Goal: Task Accomplishment & Management: Complete application form

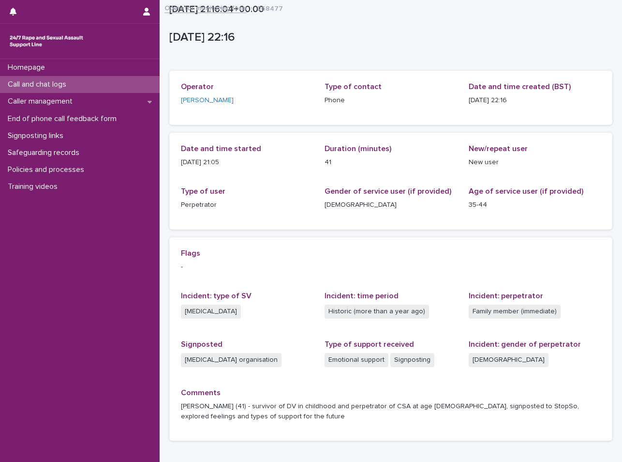
scroll to position [62, 0]
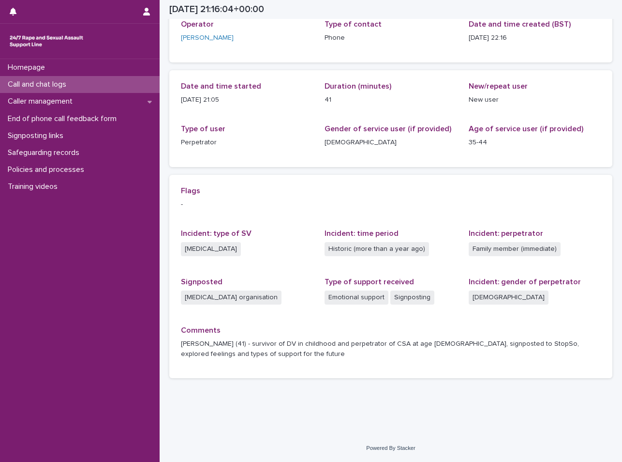
click at [60, 229] on div "Homepage Call and chat logs Caller management End of phone call feedback form S…" at bounding box center [80, 260] width 160 height 403
click at [30, 226] on div "Homepage Call and chat logs Caller management End of phone call feedback form S…" at bounding box center [80, 260] width 160 height 403
click at [43, 216] on div "Homepage Call and chat logs Caller management End of phone call feedback form S…" at bounding box center [80, 260] width 160 height 403
click at [13, 250] on div "Homepage Call and chat logs Caller management End of phone call feedback form S…" at bounding box center [80, 260] width 160 height 403
click at [65, 293] on div "Homepage Call and chat logs Caller management End of phone call feedback form S…" at bounding box center [80, 260] width 160 height 403
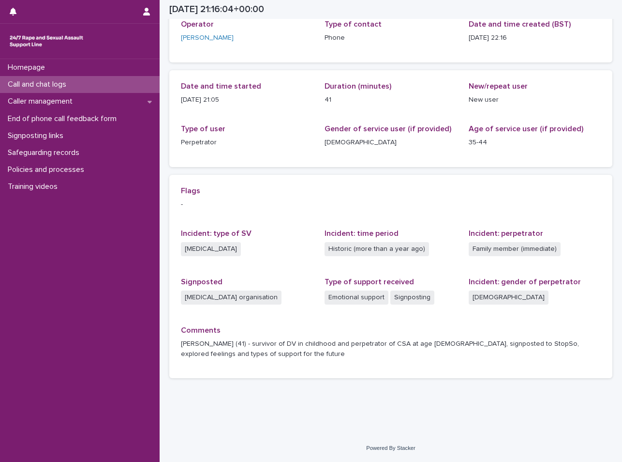
click at [122, 396] on div "Homepage Call and chat logs Caller management End of phone call feedback form S…" at bounding box center [80, 260] width 160 height 403
click at [73, 101] on p "Caller management" at bounding box center [42, 101] width 76 height 9
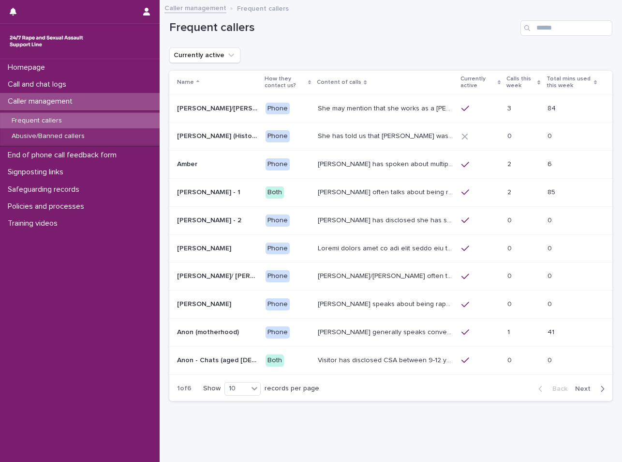
click at [66, 123] on p "Frequent callers" at bounding box center [37, 121] width 66 height 8
click at [555, 32] on input "Search" at bounding box center [567, 27] width 92 height 15
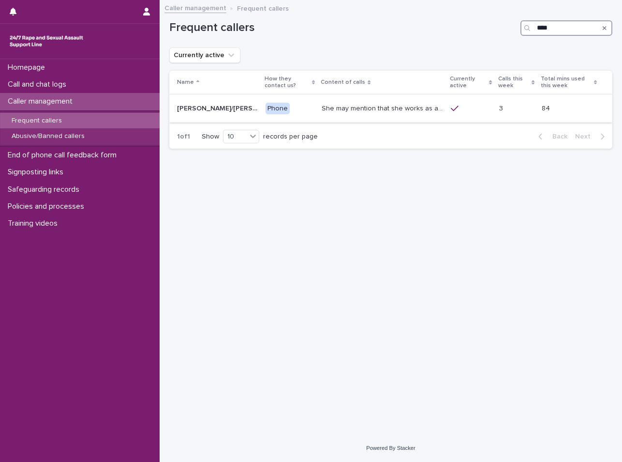
type input "****"
click at [331, 108] on p "She may mention that she works as a [PERSON_NAME], looking after two children. …" at bounding box center [383, 108] width 123 height 10
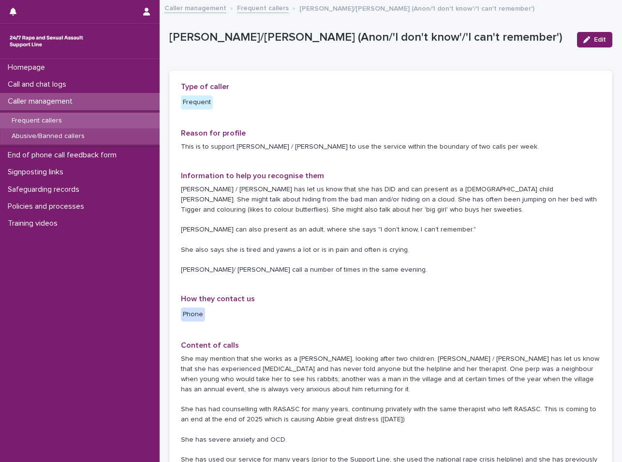
click at [35, 140] on div "Abusive/Banned callers" at bounding box center [80, 136] width 160 height 16
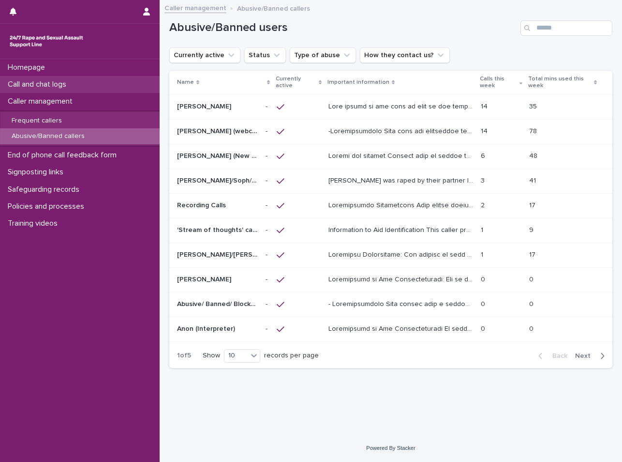
click at [77, 89] on div "Call and chat logs" at bounding box center [80, 84] width 160 height 17
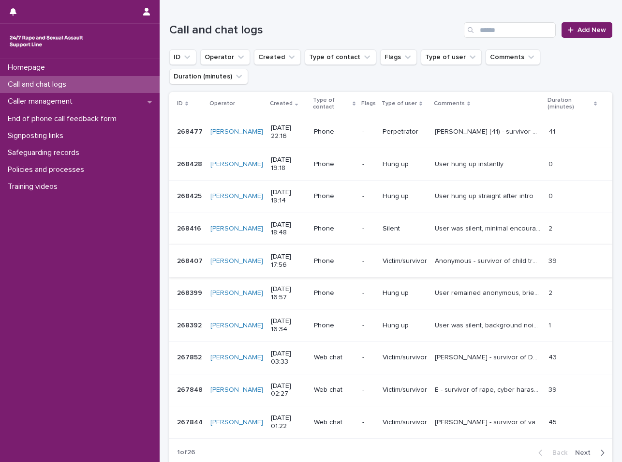
scroll to position [181, 0]
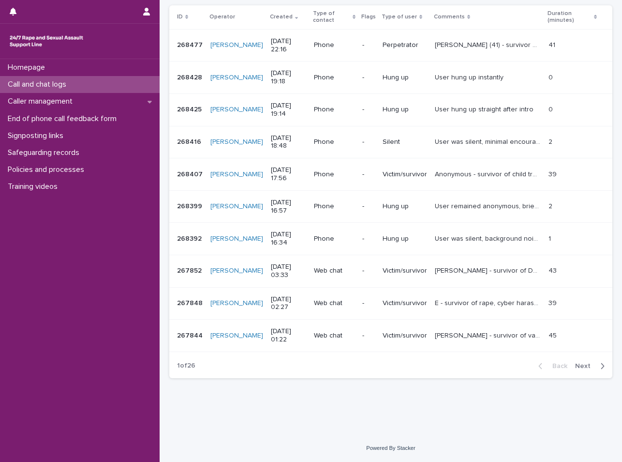
click at [582, 358] on div "Back Next" at bounding box center [572, 366] width 82 height 24
click at [581, 368] on span "Next" at bounding box center [585, 365] width 21 height 7
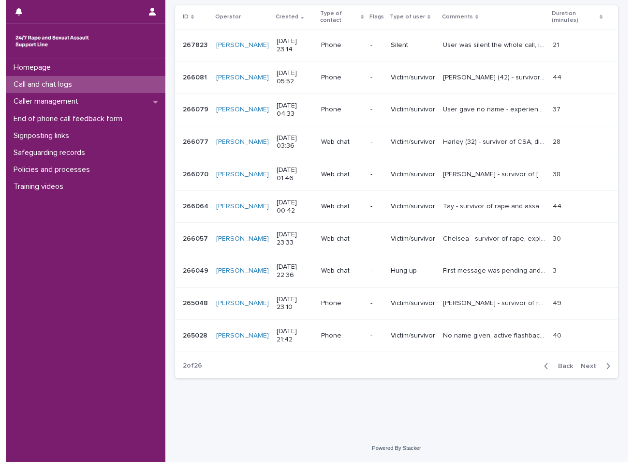
scroll to position [132, 0]
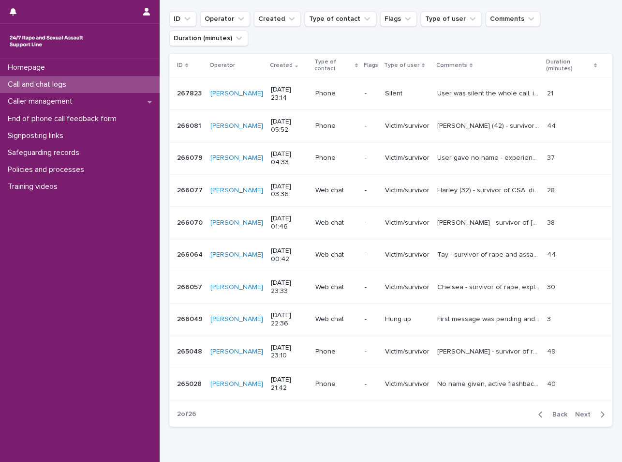
click at [584, 411] on span "Next" at bounding box center [585, 414] width 21 height 7
click at [584, 419] on div "Back Next" at bounding box center [572, 414] width 82 height 24
click at [584, 418] on button "Next" at bounding box center [592, 414] width 41 height 9
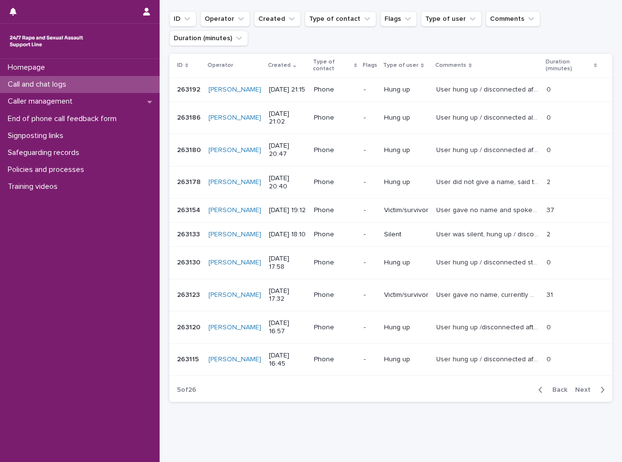
click at [584, 394] on button "Next" at bounding box center [592, 389] width 41 height 9
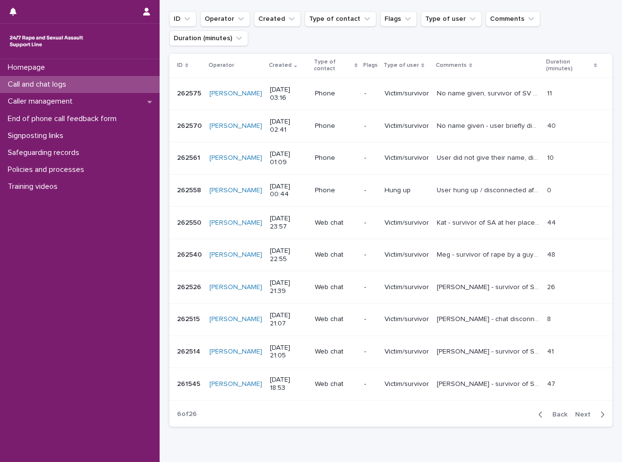
click at [584, 418] on button "Next" at bounding box center [592, 414] width 41 height 9
click at [582, 413] on span "Next" at bounding box center [585, 414] width 21 height 7
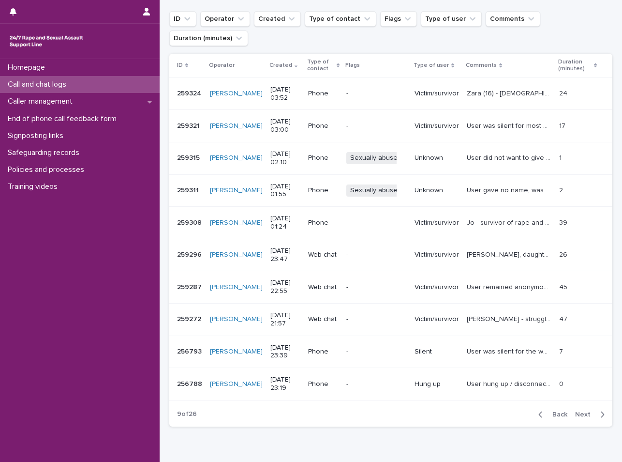
click at [582, 413] on span "Next" at bounding box center [585, 414] width 21 height 7
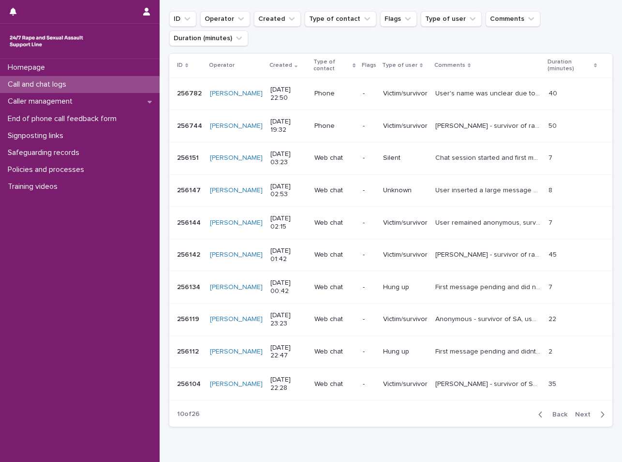
click at [582, 413] on span "Next" at bounding box center [585, 414] width 21 height 7
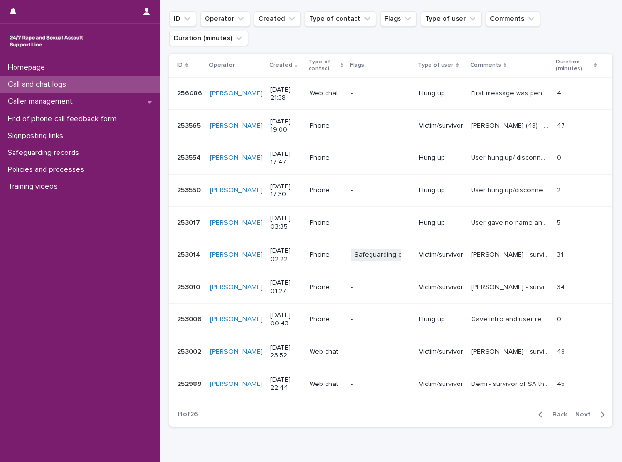
click at [582, 413] on span "Next" at bounding box center [585, 414] width 21 height 7
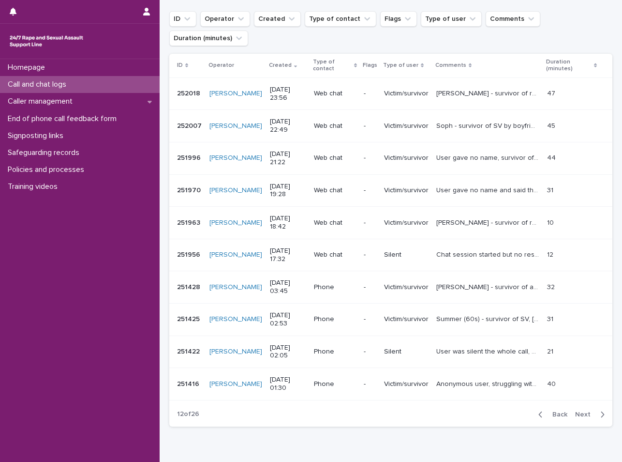
click at [582, 413] on span "Next" at bounding box center [585, 414] width 21 height 7
click at [97, 238] on div "Homepage Call and chat logs Caller management End of phone call feedback form S…" at bounding box center [80, 260] width 160 height 403
click at [499, 449] on div "Loading... Saving… Loading... Saving… Call and chat logs Add New ID Operator Cr…" at bounding box center [391, 212] width 453 height 494
click at [583, 414] on span "Next" at bounding box center [585, 414] width 21 height 7
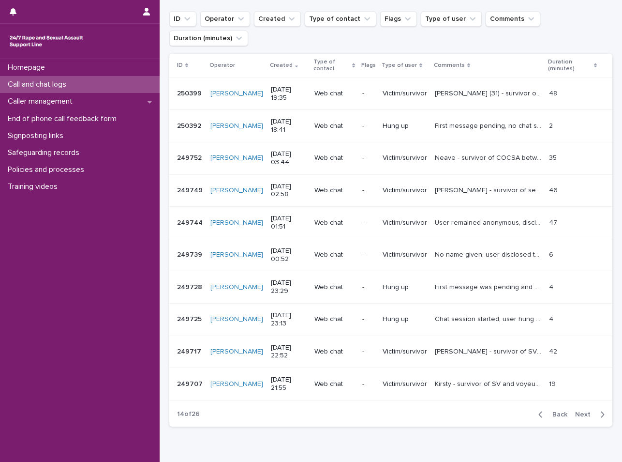
click at [583, 414] on span "Next" at bounding box center [585, 414] width 21 height 7
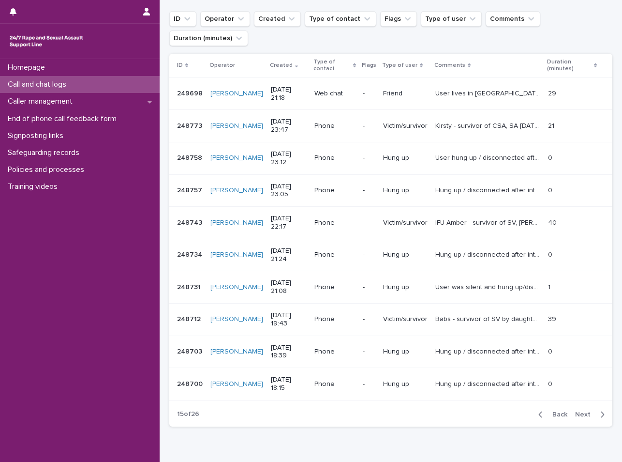
click at [57, 278] on div "Homepage Call and chat logs Caller management End of phone call feedback form S…" at bounding box center [80, 260] width 160 height 403
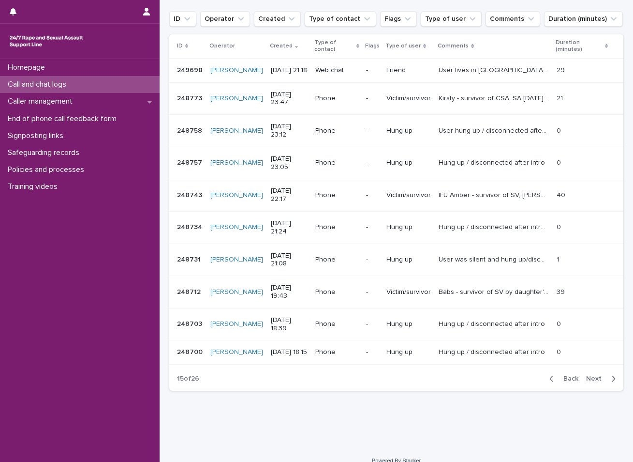
click at [591, 382] on span "Next" at bounding box center [597, 378] width 21 height 7
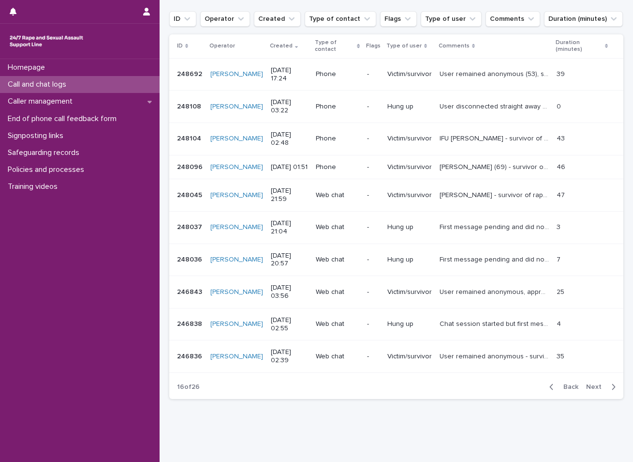
click at [591, 390] on span "Next" at bounding box center [597, 386] width 21 height 7
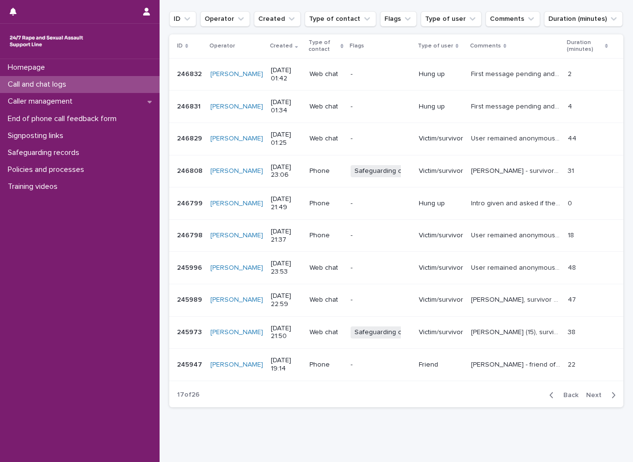
click at [591, 395] on span "Next" at bounding box center [597, 395] width 21 height 7
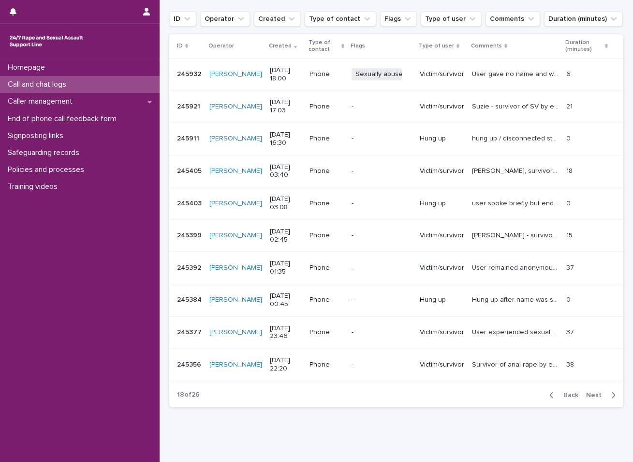
click at [591, 395] on span "Next" at bounding box center [597, 395] width 21 height 7
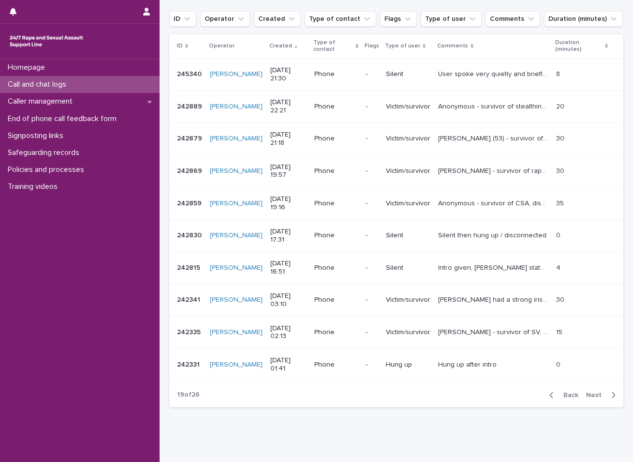
click at [591, 395] on span "Next" at bounding box center [597, 395] width 21 height 7
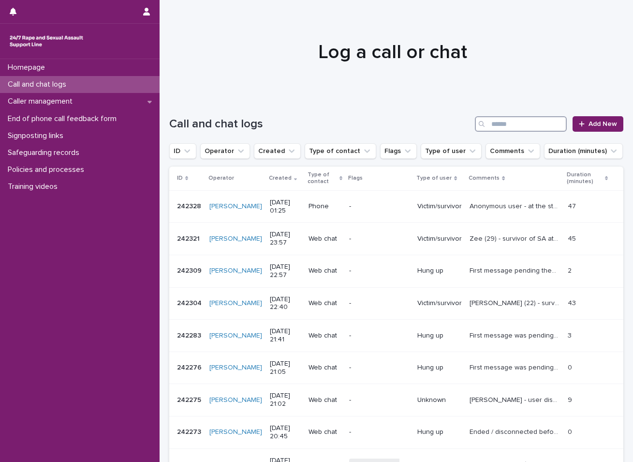
click at [491, 128] on input "Search" at bounding box center [521, 123] width 92 height 15
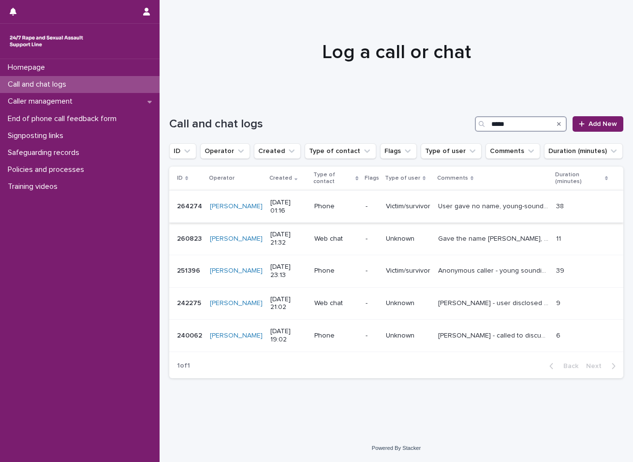
type input "*****"
click at [558, 209] on p "38" at bounding box center [562, 205] width 10 height 10
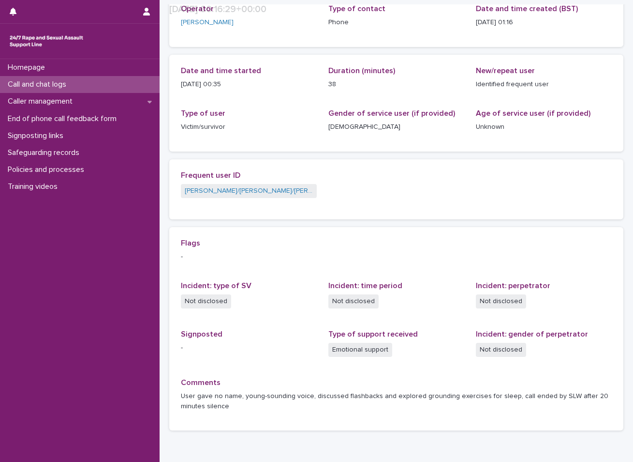
scroll to position [130, 0]
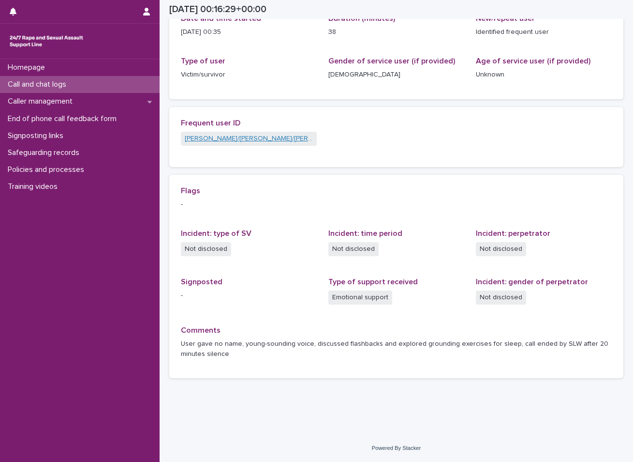
click at [203, 140] on link "[PERSON_NAME]/[PERSON_NAME]/[PERSON_NAME]" at bounding box center [249, 139] width 128 height 10
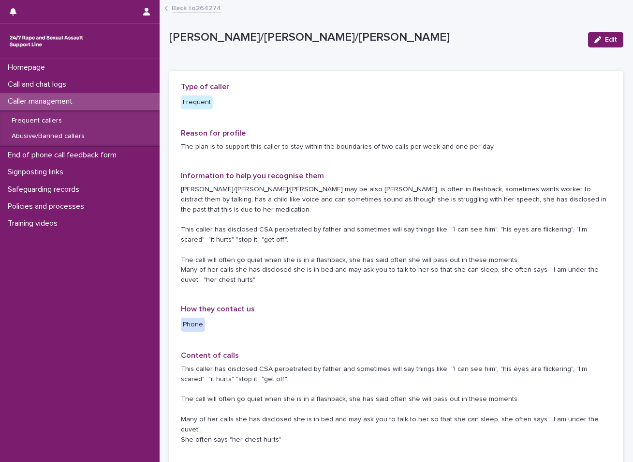
click at [262, 162] on div "Type of caller Frequent Reason for profile The plan is to support this caller t…" at bounding box center [396, 356] width 431 height 549
click at [270, 189] on p "[PERSON_NAME]/[PERSON_NAME]/[PERSON_NAME] may be also [PERSON_NAME], is often i…" at bounding box center [396, 234] width 431 height 101
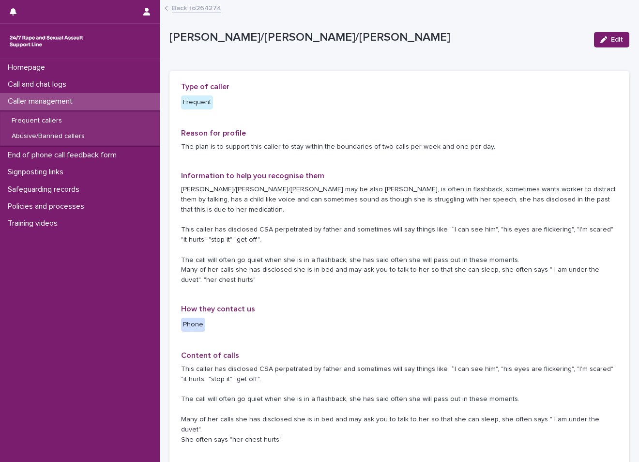
click at [301, 97] on p "Frequent" at bounding box center [250, 102] width 138 height 14
click at [332, 74] on div "Type of caller Frequent Reason for profile The plan is to support this caller t…" at bounding box center [399, 357] width 460 height 573
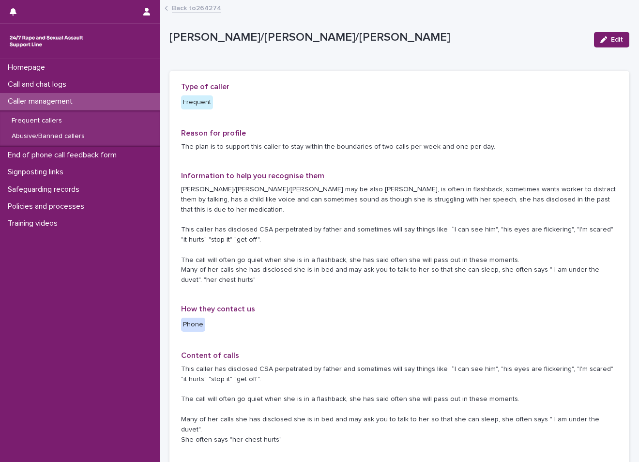
click at [32, 323] on div "Homepage Call and chat logs Caller management Frequent callers Abusive/Banned c…" at bounding box center [80, 260] width 160 height 403
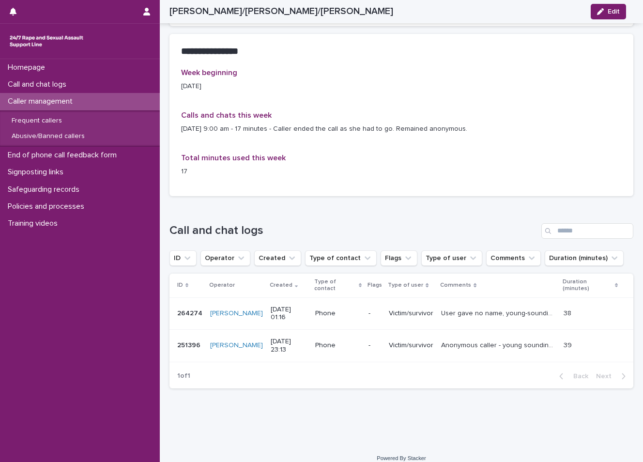
scroll to position [569, 0]
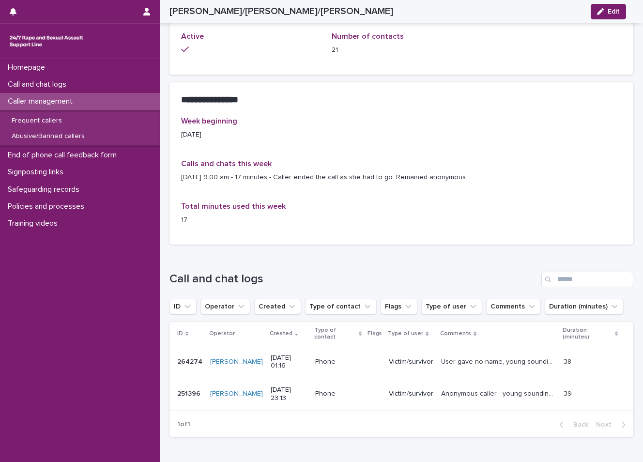
click at [374, 197] on div "Week beginning [DATE] Calls and chats this week [DATE] 9:00 am - 17 minutes - C…" at bounding box center [401, 175] width 440 height 116
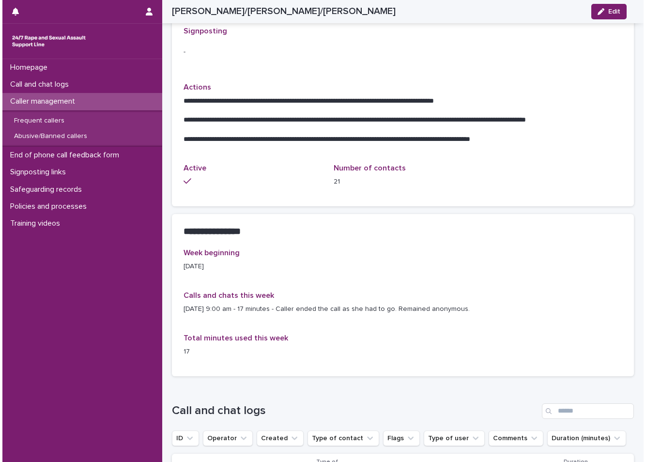
scroll to position [581, 0]
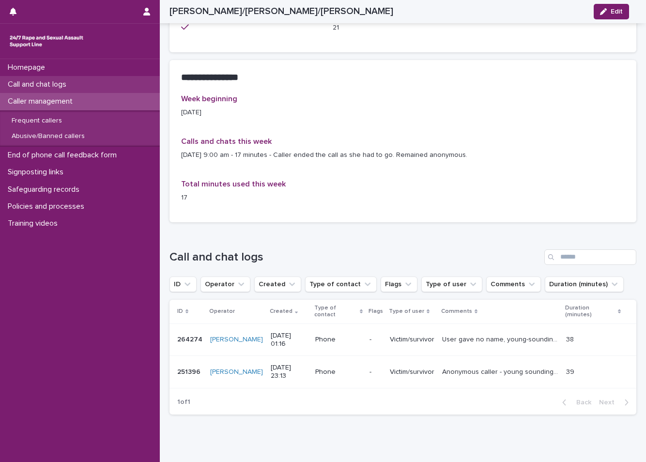
click at [69, 85] on p "Call and chat logs" at bounding box center [39, 84] width 70 height 9
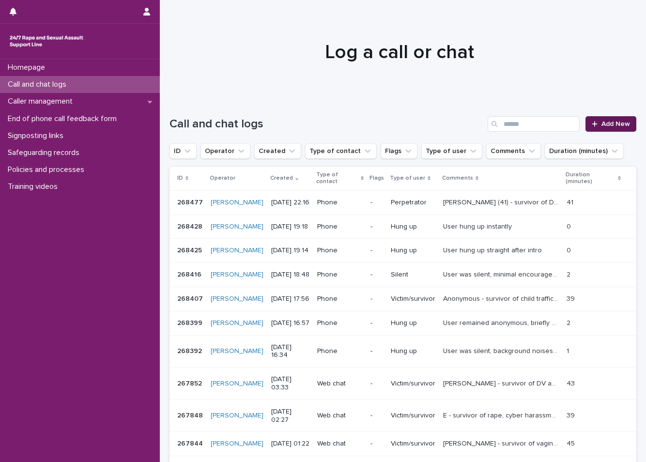
click at [609, 122] on span "Add New" at bounding box center [615, 124] width 29 height 7
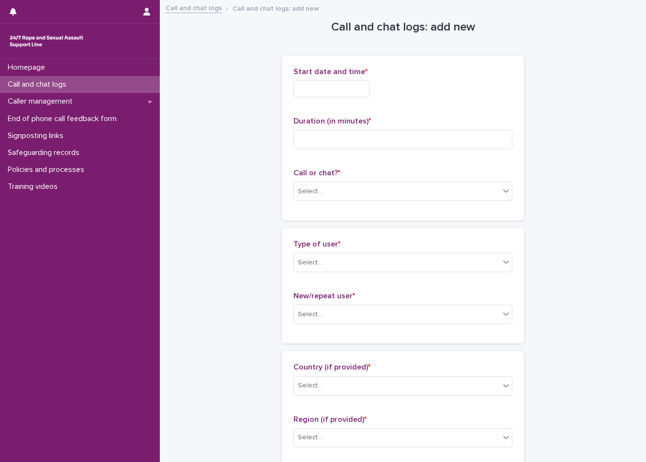
click at [329, 90] on input "text" at bounding box center [331, 88] width 76 height 17
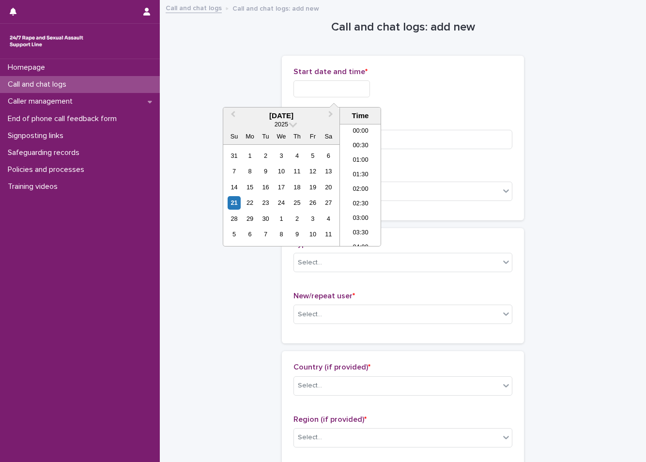
scroll to position [575, 0]
click at [358, 195] on li "22:00" at bounding box center [360, 195] width 41 height 15
click at [352, 87] on input "**********" at bounding box center [331, 88] width 76 height 17
type input "**********"
click at [420, 152] on div "Duration (in minutes) *" at bounding box center [402, 137] width 219 height 40
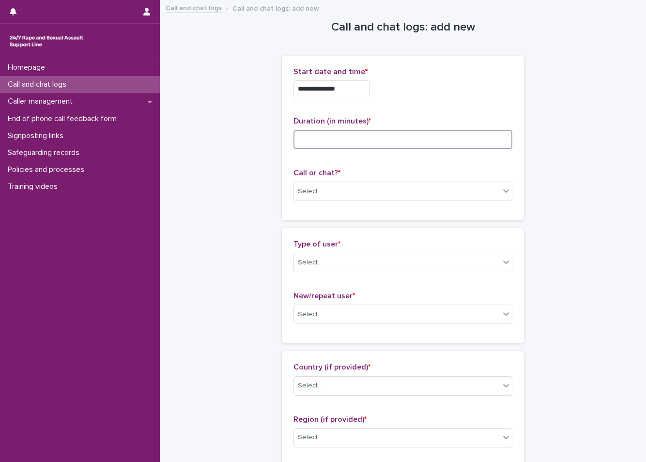
click at [406, 133] on input at bounding box center [402, 139] width 219 height 19
type input "**"
click at [346, 180] on div "Call or chat? * Select..." at bounding box center [402, 188] width 219 height 40
drag, startPoint x: 340, startPoint y: 193, endPoint x: 330, endPoint y: 199, distance: 11.7
click at [335, 196] on div "Select..." at bounding box center [397, 191] width 206 height 16
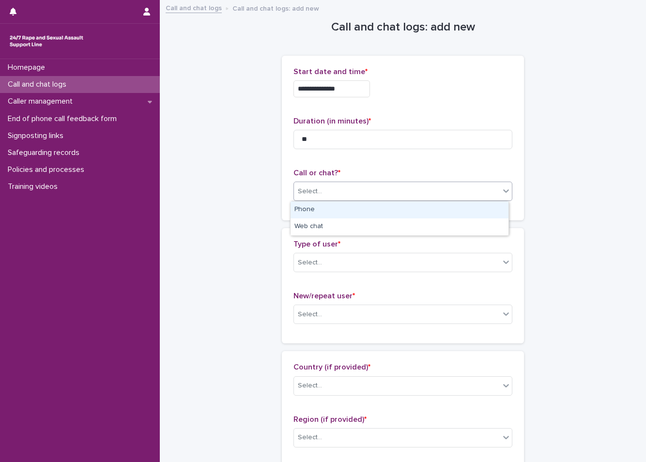
click at [318, 212] on div "Phone" at bounding box center [399, 209] width 218 height 17
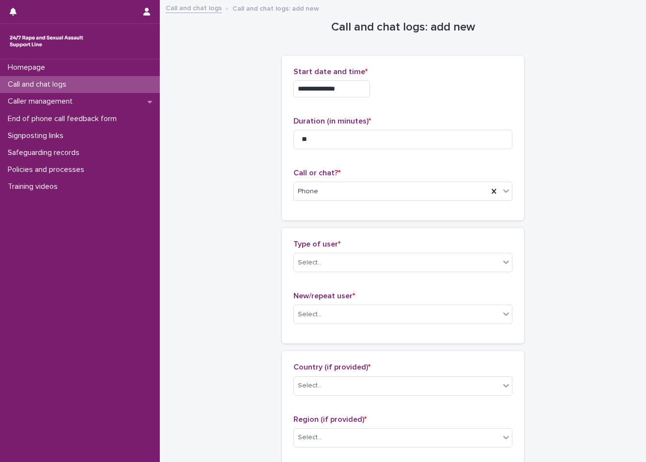
click at [322, 251] on div "Type of user * Select..." at bounding box center [402, 260] width 219 height 40
click at [322, 259] on div "Select..." at bounding box center [397, 263] width 206 height 16
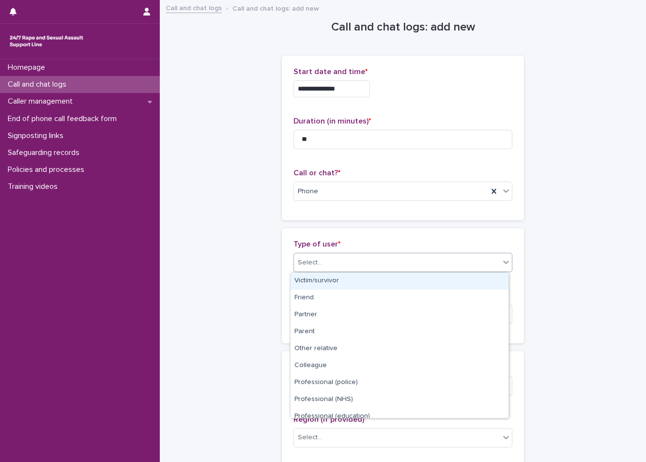
click at [322, 283] on div "Victim/survivor" at bounding box center [399, 280] width 218 height 17
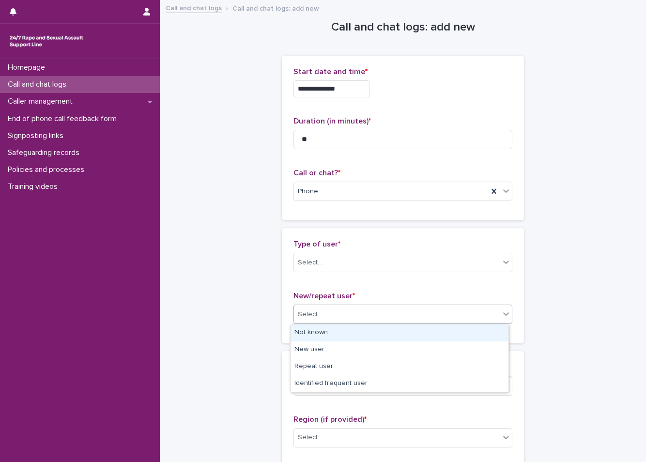
click at [332, 312] on div "Select..." at bounding box center [397, 314] width 206 height 16
click at [328, 249] on div "Type of user * Victim/survivor" at bounding box center [402, 260] width 219 height 40
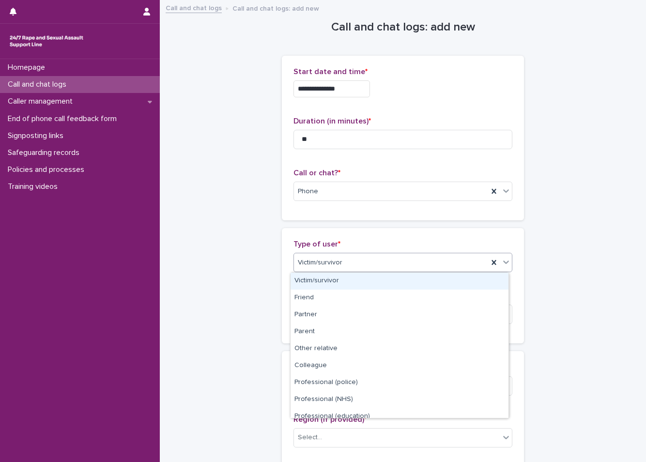
click at [328, 256] on div "Victim/survivor" at bounding box center [391, 263] width 194 height 16
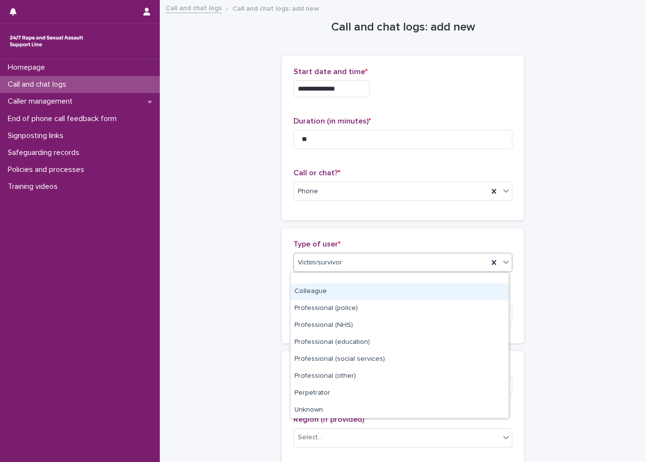
scroll to position [109, 0]
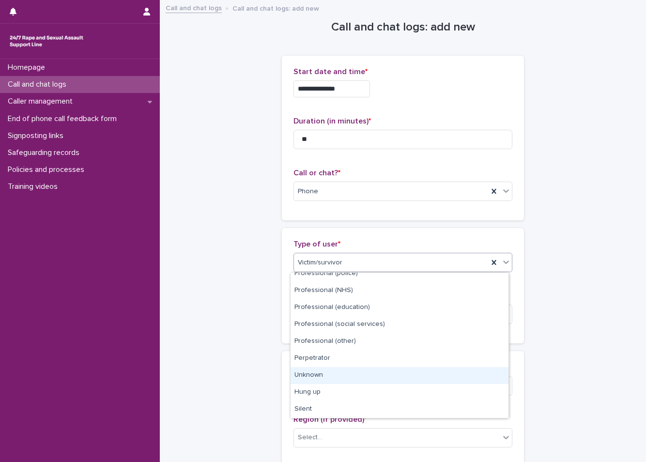
click at [326, 371] on div "Unknown" at bounding box center [399, 375] width 218 height 17
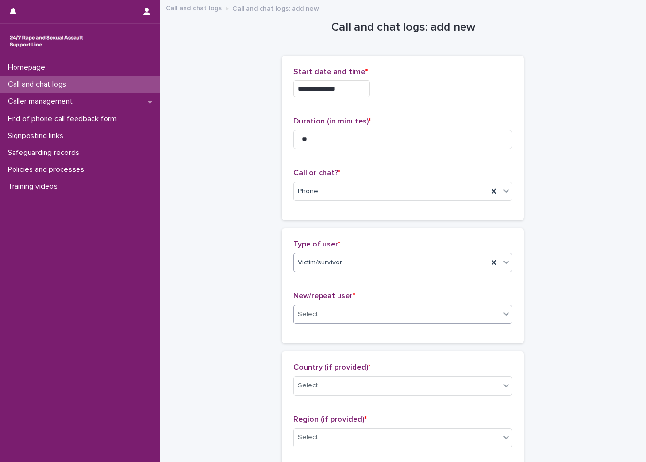
click at [315, 307] on div "Select..." at bounding box center [397, 314] width 206 height 16
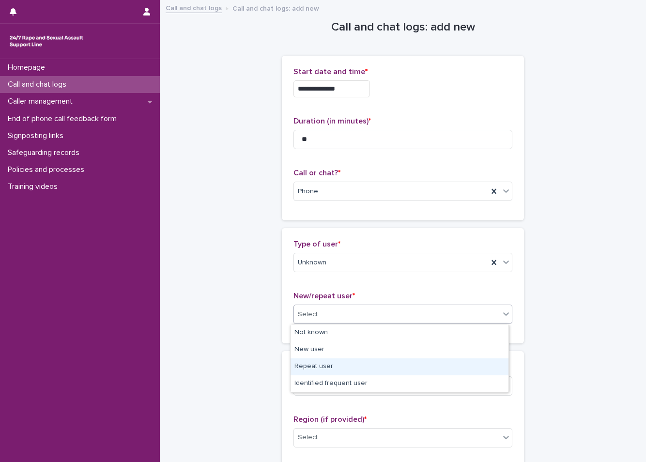
click at [323, 371] on div "Repeat user" at bounding box center [399, 366] width 218 height 17
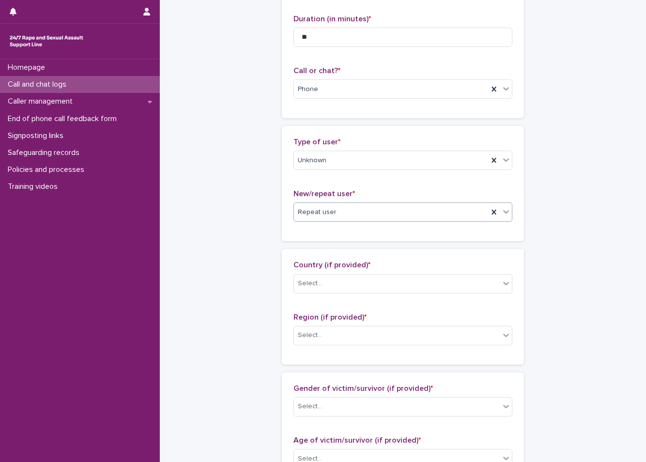
scroll to position [145, 0]
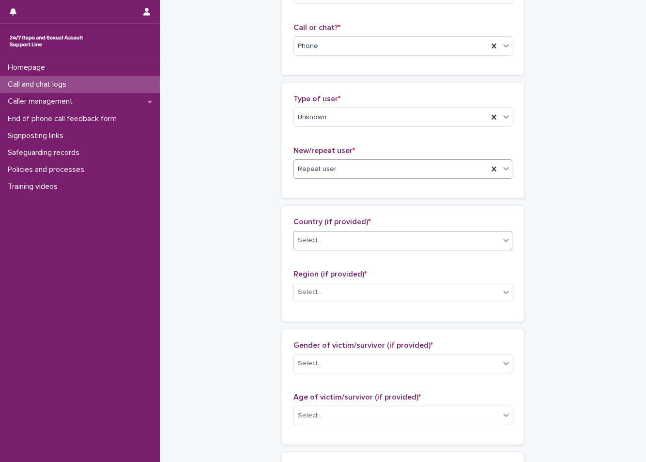
click at [331, 243] on div "Select..." at bounding box center [397, 240] width 206 height 16
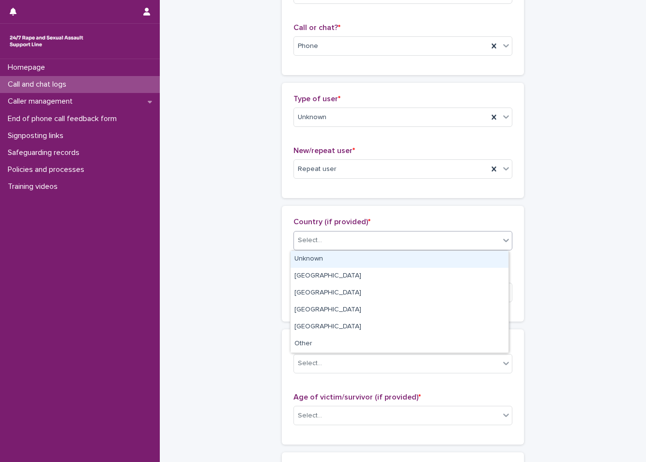
click at [324, 265] on div "Unknown" at bounding box center [399, 259] width 218 height 17
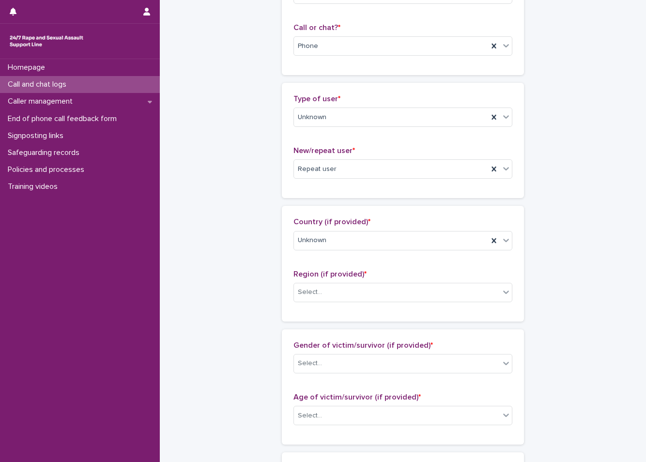
click at [324, 281] on div "Region (if provided) * Select..." at bounding box center [402, 290] width 219 height 40
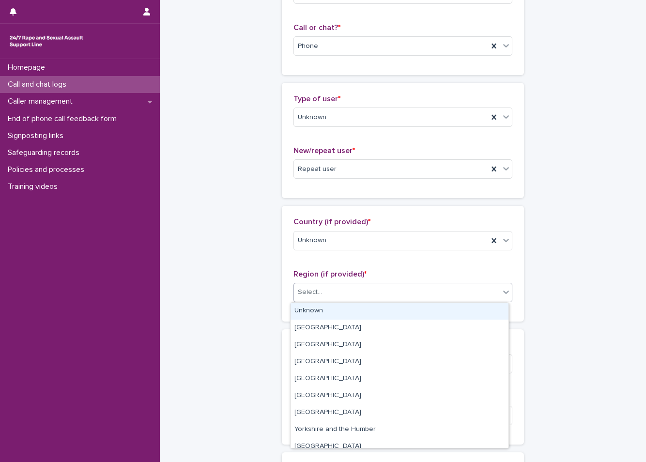
drag, startPoint x: 327, startPoint y: 293, endPoint x: 327, endPoint y: 301, distance: 8.2
click at [327, 293] on div "Select..." at bounding box center [397, 292] width 206 height 16
click at [324, 313] on div "Unknown" at bounding box center [399, 310] width 218 height 17
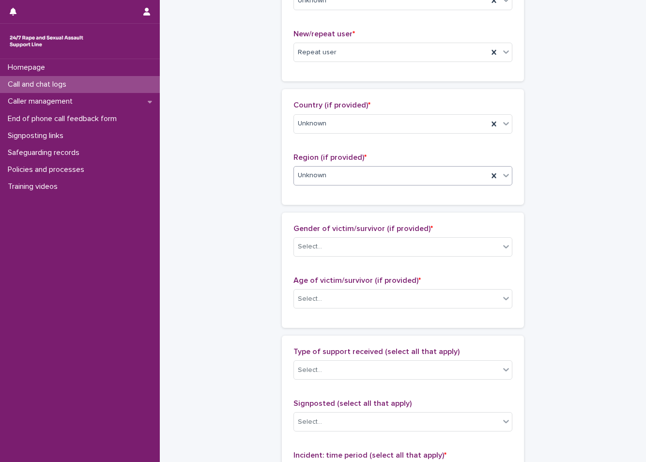
scroll to position [290, 0]
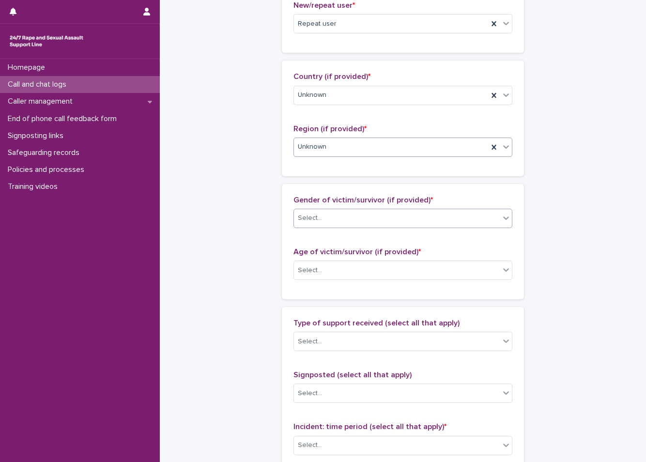
drag, startPoint x: 316, startPoint y: 219, endPoint x: 316, endPoint y: 213, distance: 5.8
click at [316, 216] on div "Select..." at bounding box center [310, 218] width 24 height 10
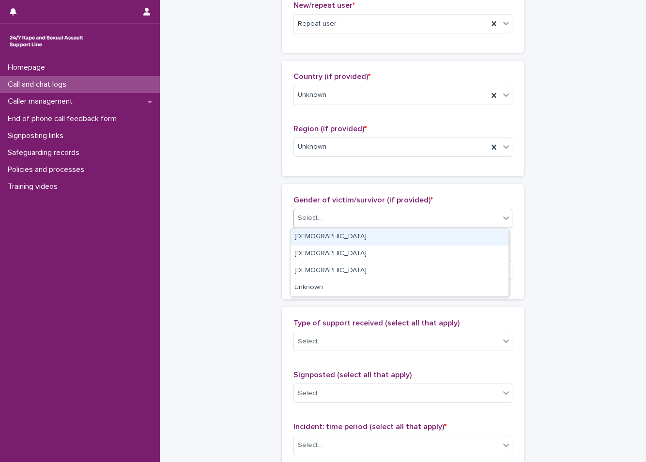
click at [322, 242] on div "[DEMOGRAPHIC_DATA]" at bounding box center [399, 236] width 218 height 17
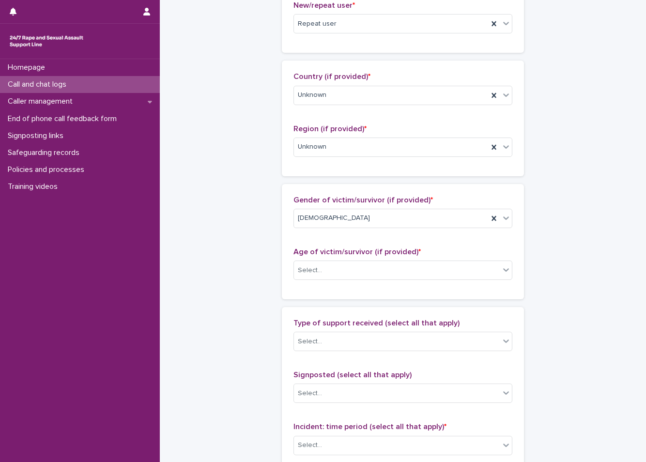
click at [325, 256] on p "Age of victim/survivor (if provided) *" at bounding box center [402, 251] width 219 height 9
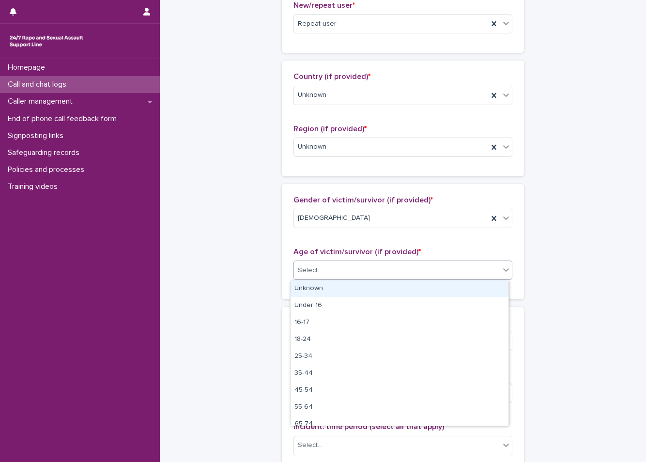
click at [327, 273] on div "Select..." at bounding box center [397, 270] width 206 height 16
click at [317, 293] on div "Unknown" at bounding box center [399, 288] width 218 height 17
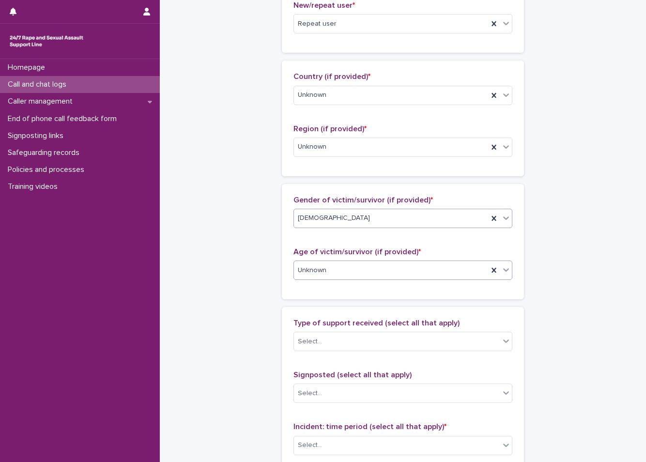
scroll to position [532, 0]
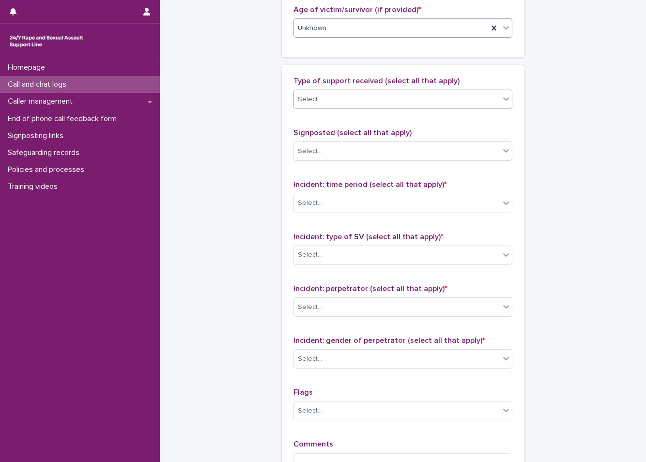
click at [332, 100] on div "Select..." at bounding box center [397, 99] width 206 height 16
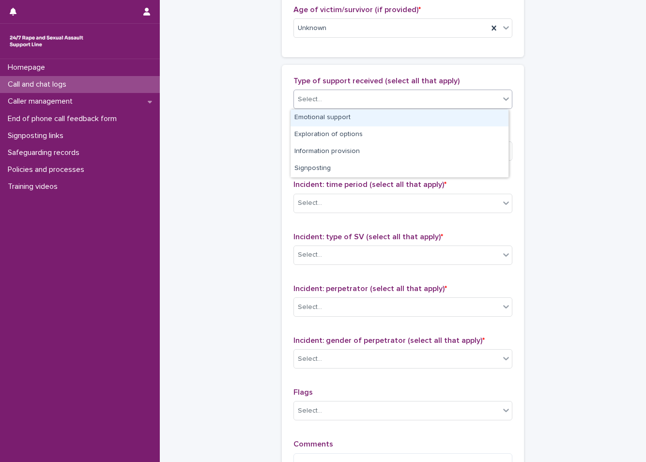
click at [324, 117] on div "Emotional support" at bounding box center [399, 117] width 218 height 17
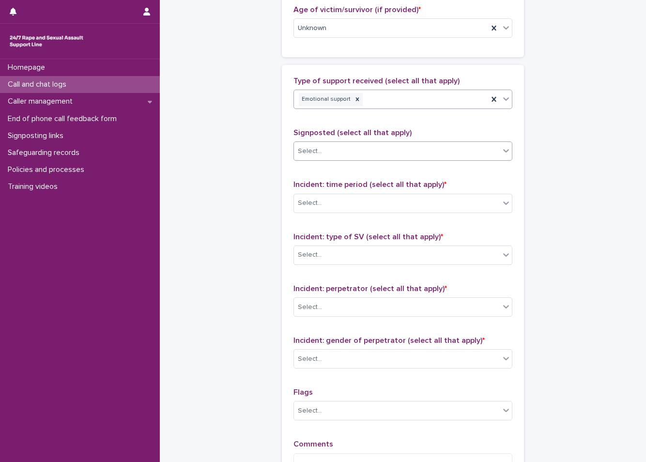
click at [331, 152] on div "Select..." at bounding box center [397, 151] width 206 height 16
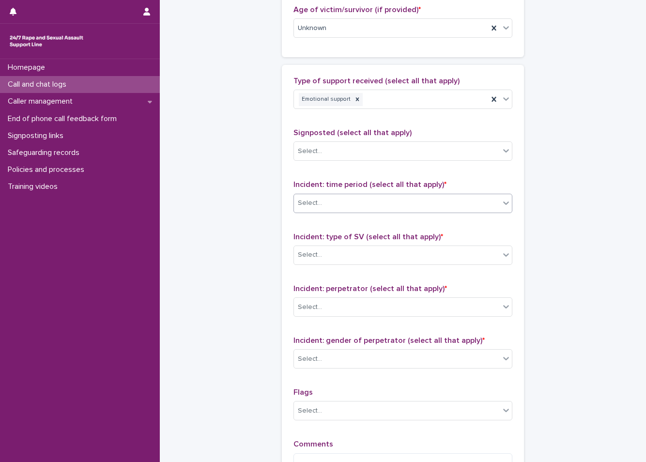
click at [327, 209] on div "Select..." at bounding box center [397, 203] width 206 height 16
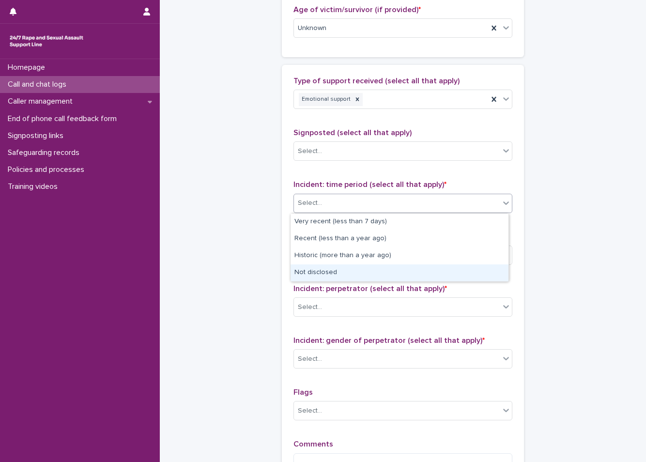
click at [331, 275] on div "Not disclosed" at bounding box center [399, 272] width 218 height 17
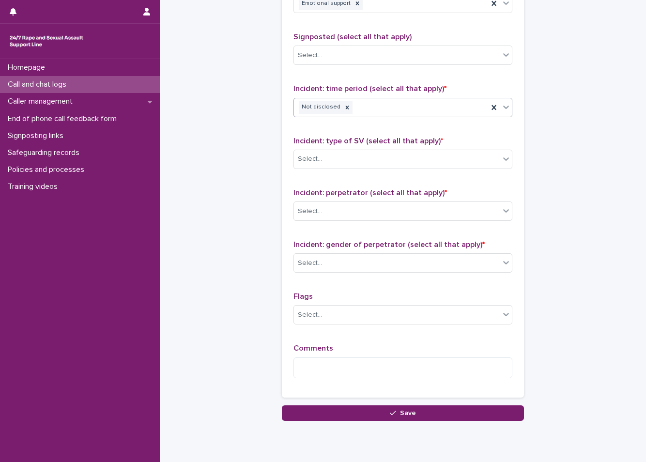
scroll to position [629, 0]
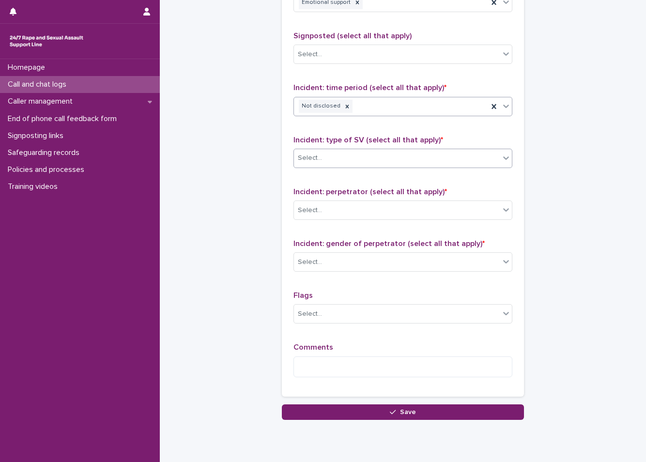
click at [339, 158] on div "Select..." at bounding box center [397, 158] width 206 height 16
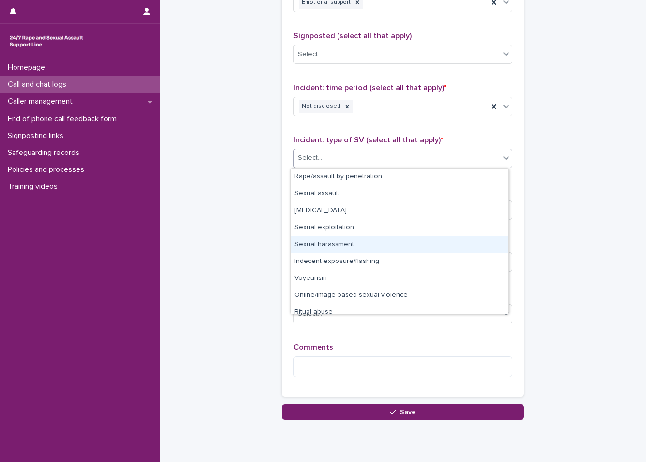
scroll to position [24, 0]
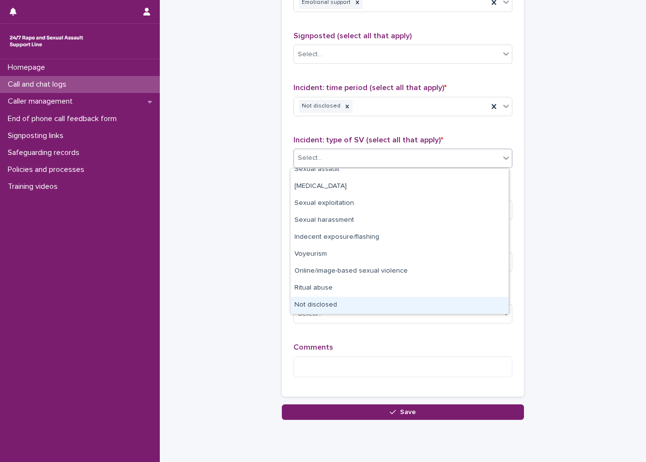
click at [343, 300] on div "Not disclosed" at bounding box center [399, 305] width 218 height 17
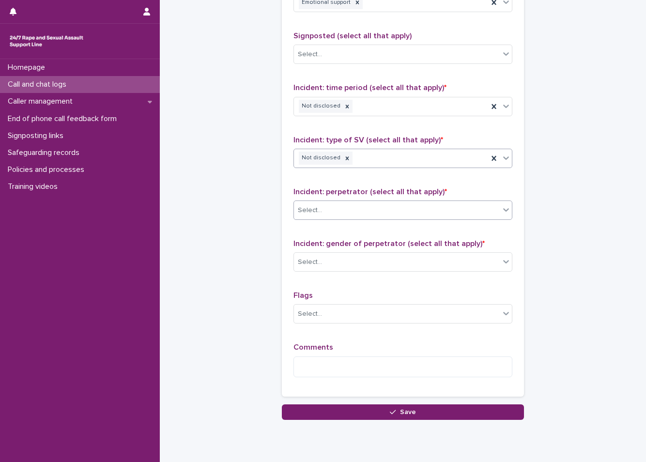
click at [343, 202] on div "Select..." at bounding box center [397, 210] width 206 height 16
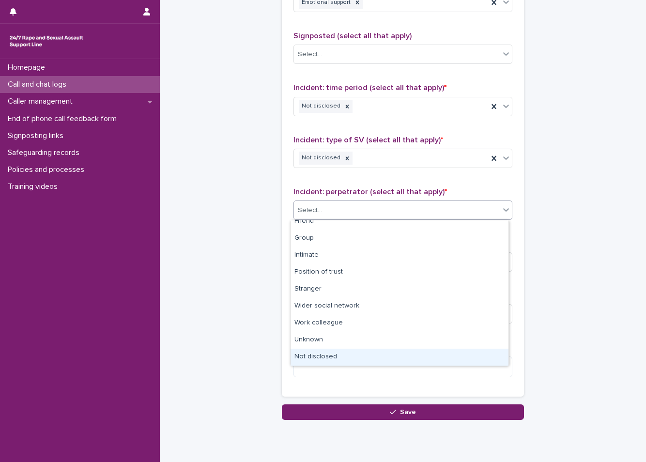
click at [354, 357] on div "Not disclosed" at bounding box center [399, 356] width 218 height 17
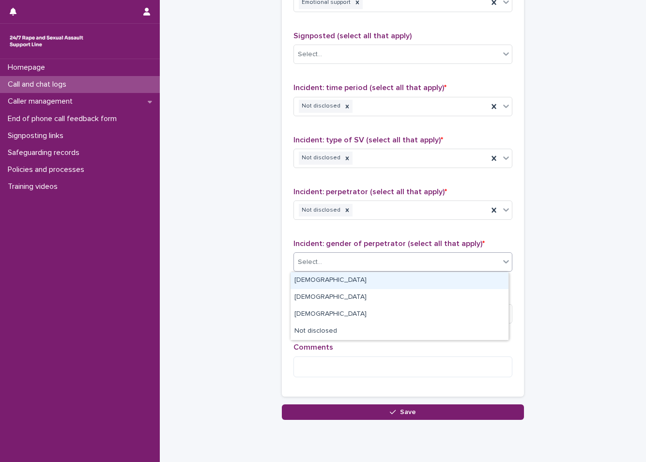
click at [341, 262] on div "Select..." at bounding box center [397, 262] width 206 height 16
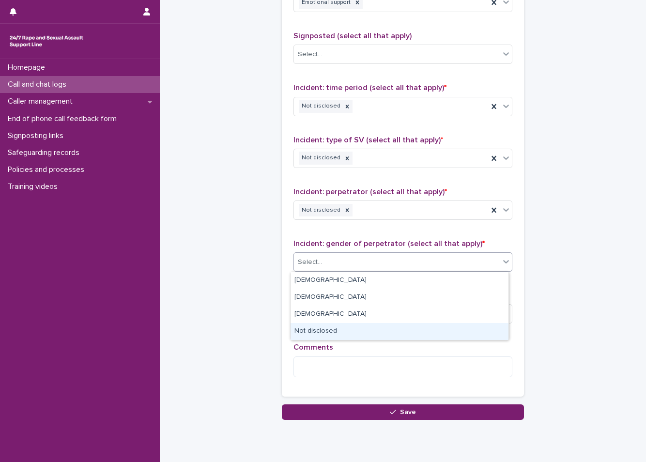
click at [339, 335] on div "Not disclosed" at bounding box center [399, 331] width 218 height 17
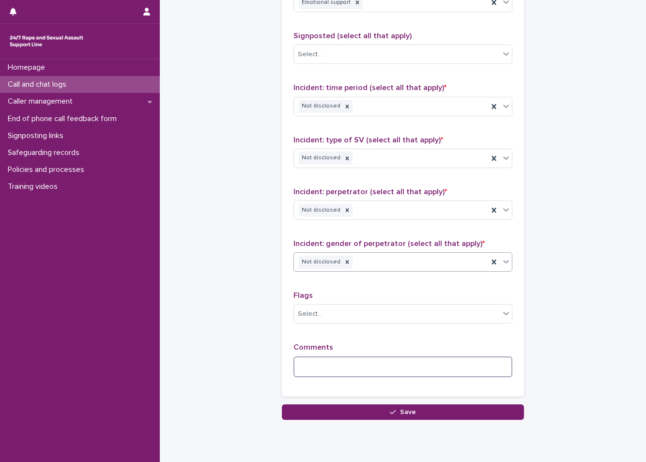
click at [337, 368] on textarea at bounding box center [402, 366] width 219 height 21
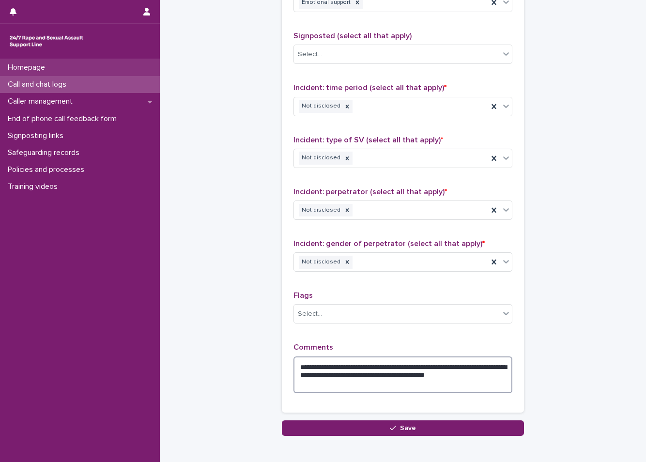
type textarea "**********"
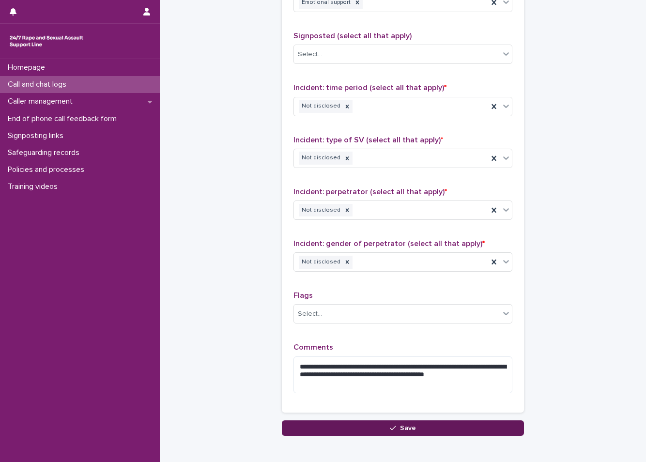
drag, startPoint x: 419, startPoint y: 428, endPoint x: 341, endPoint y: 427, distance: 78.4
click at [419, 428] on button "Save" at bounding box center [403, 427] width 242 height 15
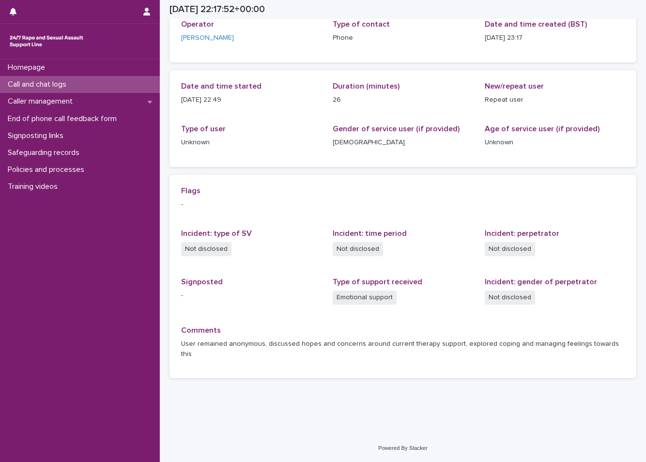
scroll to position [52, 0]
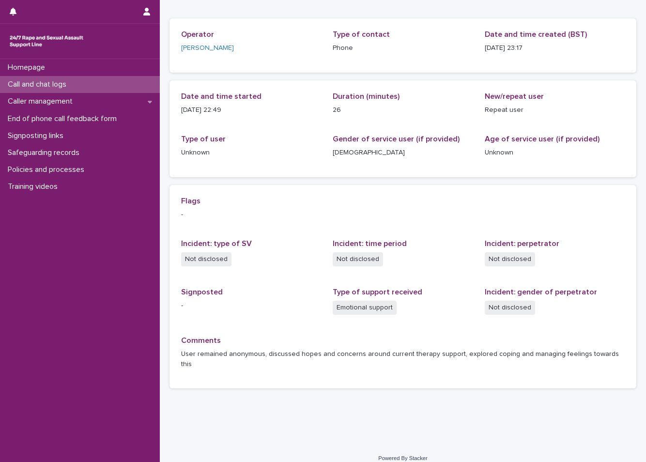
click at [70, 79] on div "Call and chat logs" at bounding box center [80, 84] width 160 height 17
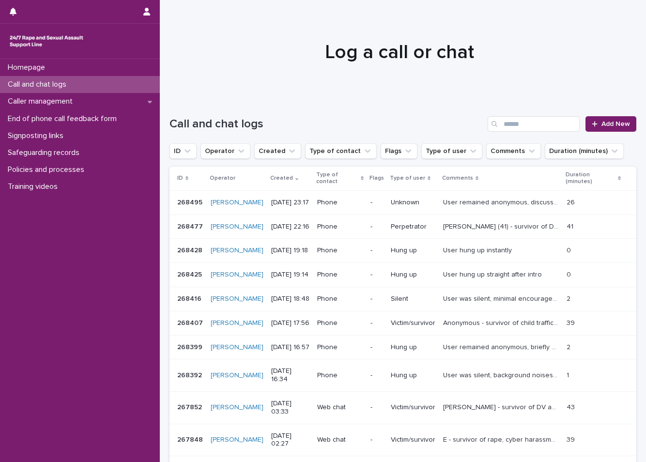
click at [67, 87] on p "Call and chat logs" at bounding box center [39, 84] width 70 height 9
